Goal: Task Accomplishment & Management: Complete application form

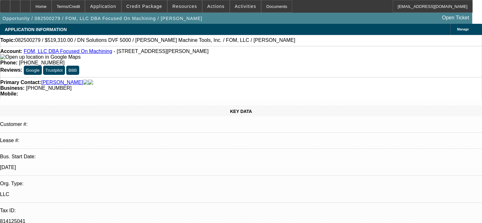
select select "0"
select select "6"
select select "0"
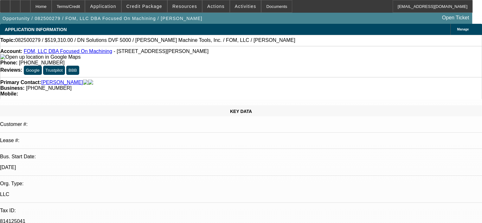
select select "0"
select select "6"
click at [209, 7] on span "Actions" at bounding box center [215, 6] width 17 height 5
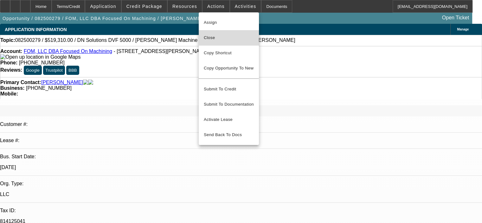
click at [221, 42] on button "Close" at bounding box center [229, 37] width 60 height 15
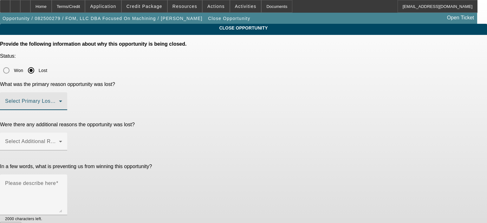
click at [59, 100] on span at bounding box center [32, 104] width 54 height 8
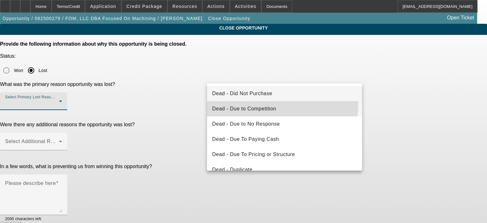
click at [276, 104] on mat-option "Dead - Due to Competition" at bounding box center [284, 108] width 155 height 15
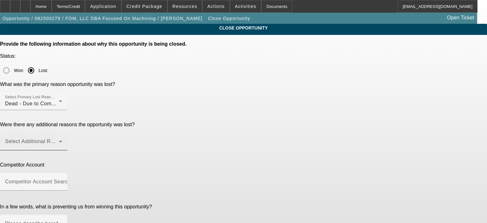
click at [62, 133] on div "Select Additional Reasons" at bounding box center [33, 142] width 57 height 18
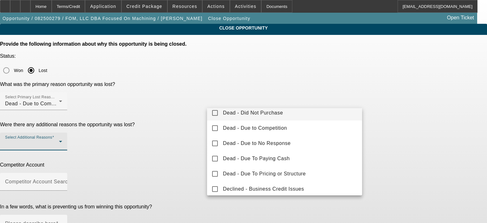
scroll to position [32, 0]
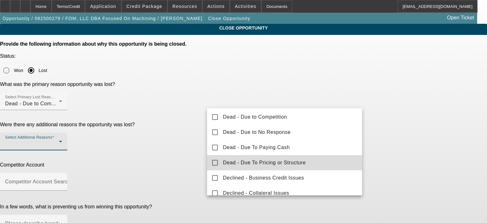
click at [304, 167] on mat-option "Dead - Due To Pricing or Structure" at bounding box center [284, 162] width 155 height 15
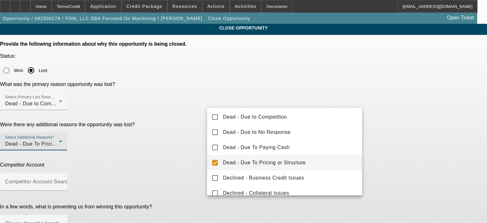
click at [394, 132] on div at bounding box center [243, 111] width 487 height 223
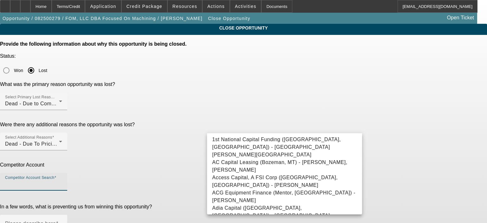
click at [62, 180] on input "Competitor Account Search" at bounding box center [33, 184] width 57 height 8
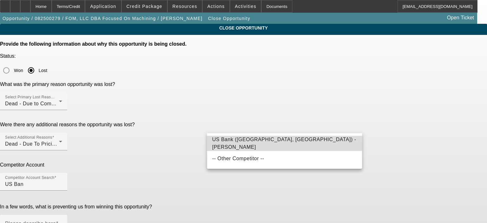
click at [257, 143] on span "US Bank ([GEOGRAPHIC_DATA], [GEOGRAPHIC_DATA]) - [PERSON_NAME]" at bounding box center [284, 143] width 144 height 13
type input "US Bank ([GEOGRAPHIC_DATA], [GEOGRAPHIC_DATA]) - [PERSON_NAME]"
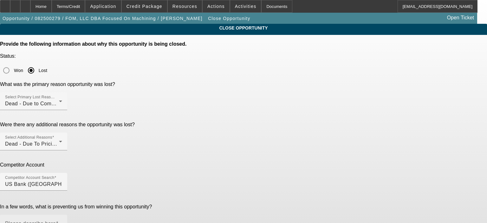
click at [56, 221] on mat-label "Please describe here" at bounding box center [30, 223] width 51 height 5
type textarea "Customer says they got < 6% app only approval with $0 down from US Bank"
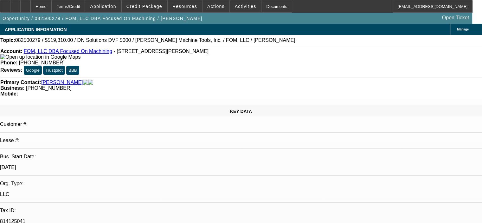
select select "0"
select select "6"
select select "0"
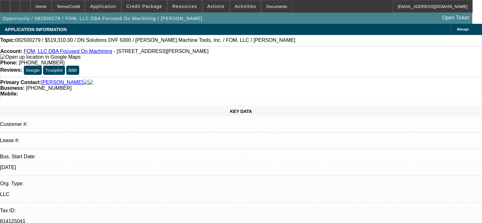
select select "0"
select select "6"
